Goal: Transaction & Acquisition: Purchase product/service

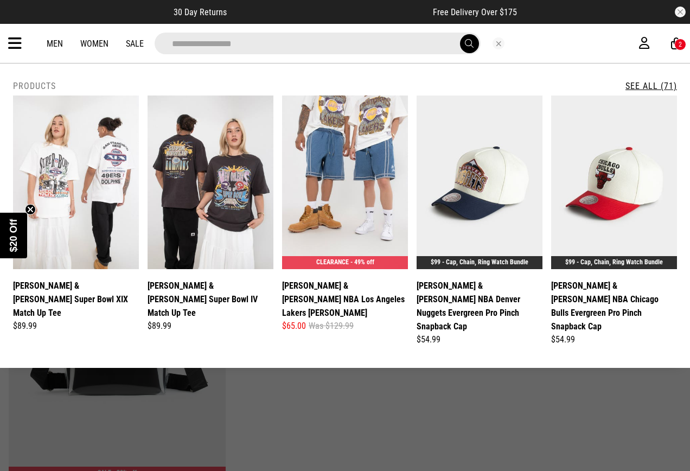
click at [12, 39] on icon at bounding box center [15, 44] width 14 height 18
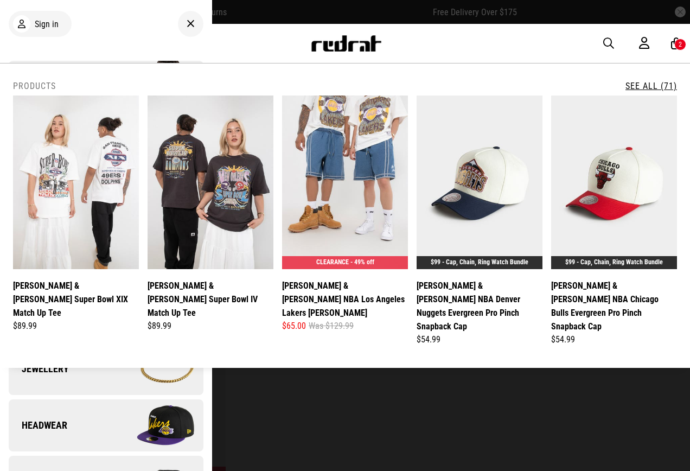
drag, startPoint x: 417, startPoint y: 46, endPoint x: 487, endPoint y: 56, distance: 71.3
click at [418, 46] on div "**********" at bounding box center [345, 43] width 690 height 39
click at [187, 26] on icon at bounding box center [191, 23] width 8 height 13
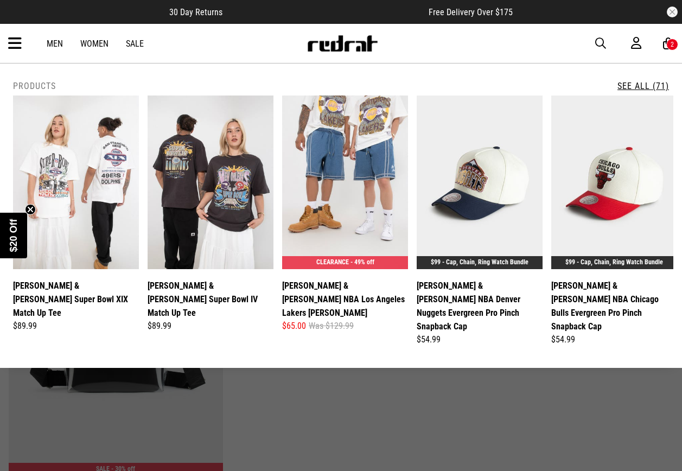
drag, startPoint x: 439, startPoint y: 52, endPoint x: 508, endPoint y: 61, distance: 69.1
click at [440, 52] on div "**********" at bounding box center [341, 43] width 682 height 39
click at [672, 13] on button "button" at bounding box center [672, 12] width 11 height 11
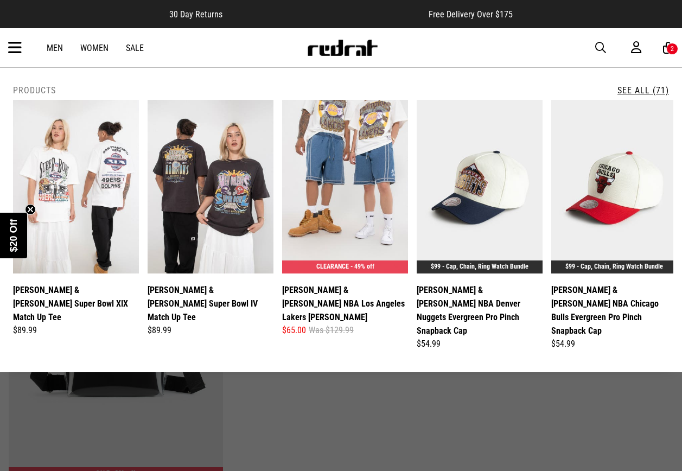
click at [265, 425] on div at bounding box center [341, 473] width 682 height 946
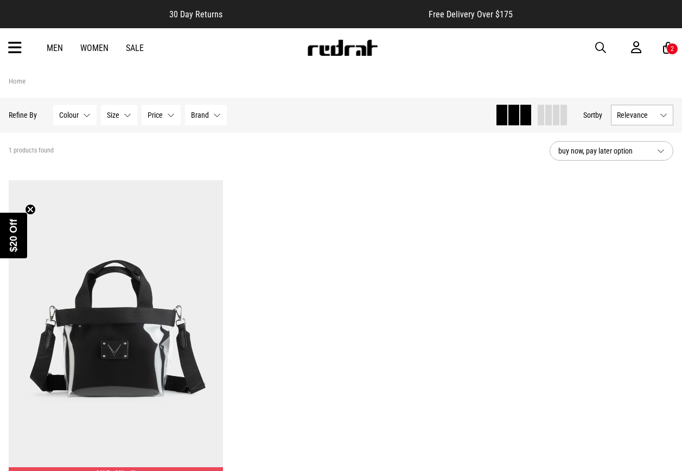
click at [14, 50] on icon at bounding box center [15, 48] width 14 height 18
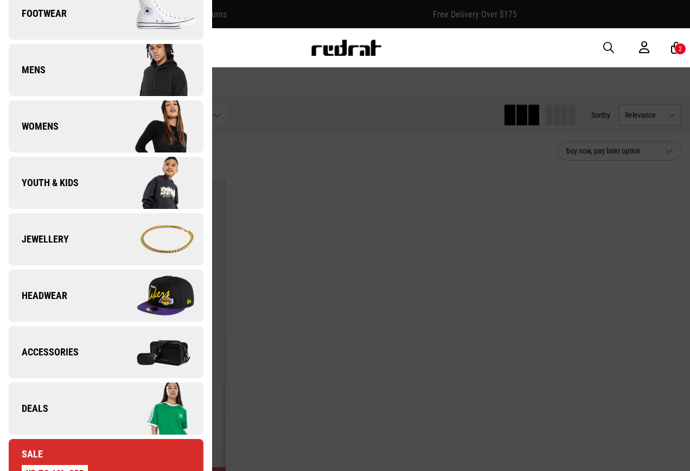
scroll to position [163, 0]
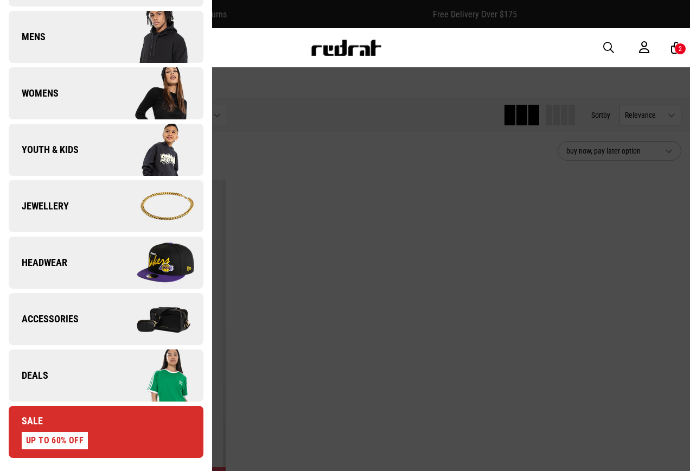
drag, startPoint x: 66, startPoint y: 318, endPoint x: 68, endPoint y: 313, distance: 6.6
click at [66, 318] on span "Accessories" at bounding box center [44, 319] width 70 height 13
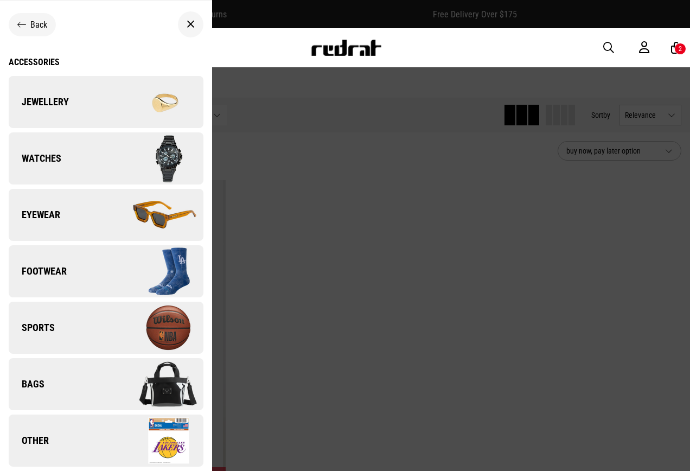
click at [95, 164] on link "Watches" at bounding box center [106, 158] width 195 height 52
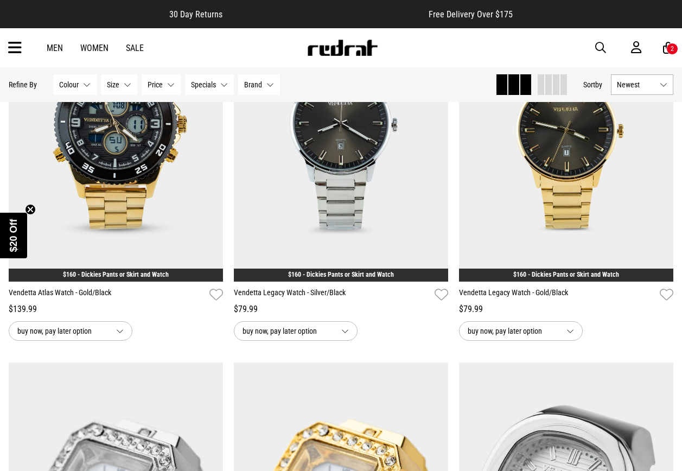
scroll to position [1139, 0]
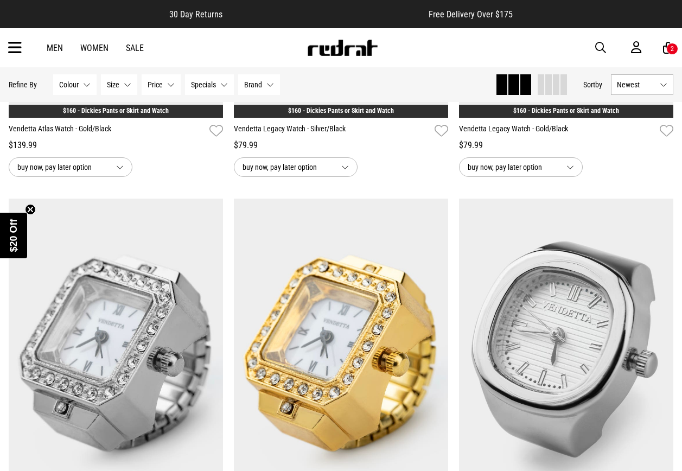
click at [266, 88] on button "Brand None selected" at bounding box center [259, 84] width 42 height 21
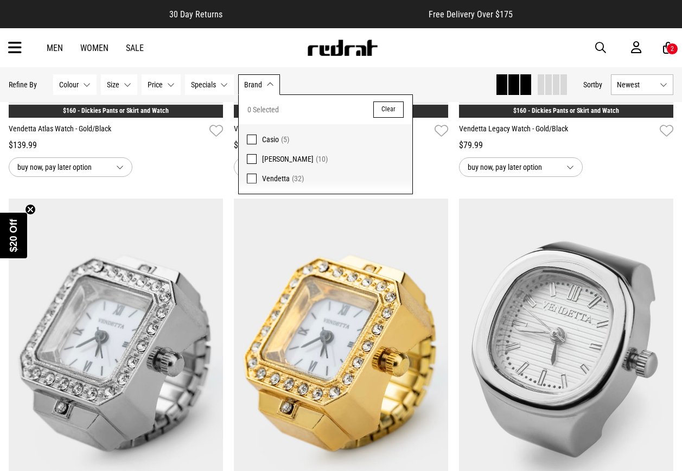
drag, startPoint x: 252, startPoint y: 136, endPoint x: 263, endPoint y: 137, distance: 10.9
click at [252, 136] on span at bounding box center [252, 140] width 10 height 10
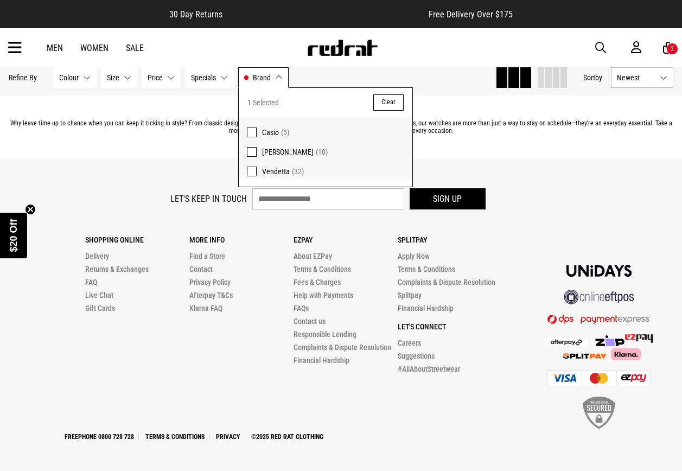
scroll to position [950, 0]
click at [513, 177] on footer "Let's keep in touch Sign up Shopping Online Delivery Returns & Exchanges FAQ Li…" at bounding box center [341, 314] width 682 height 313
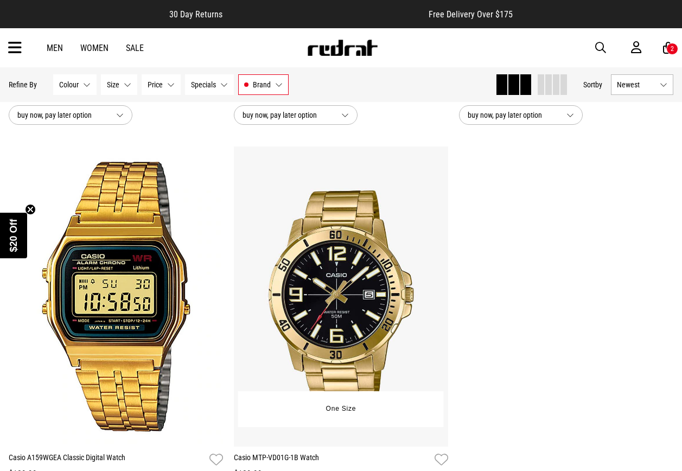
scroll to position [462, 0]
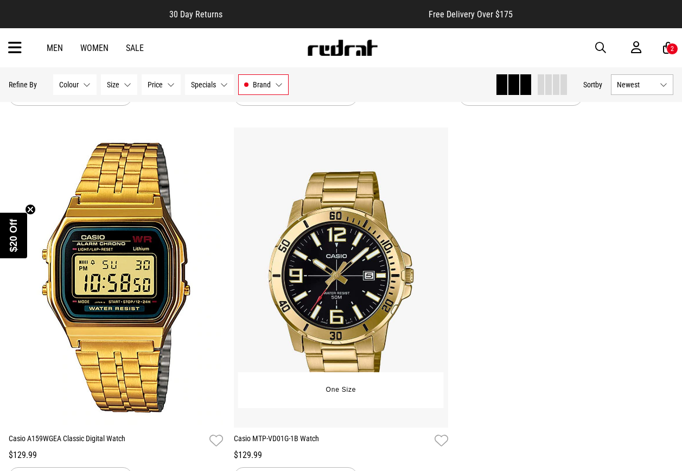
click at [388, 258] on img at bounding box center [341, 278] width 214 height 300
